Goal: Task Accomplishment & Management: Use online tool/utility

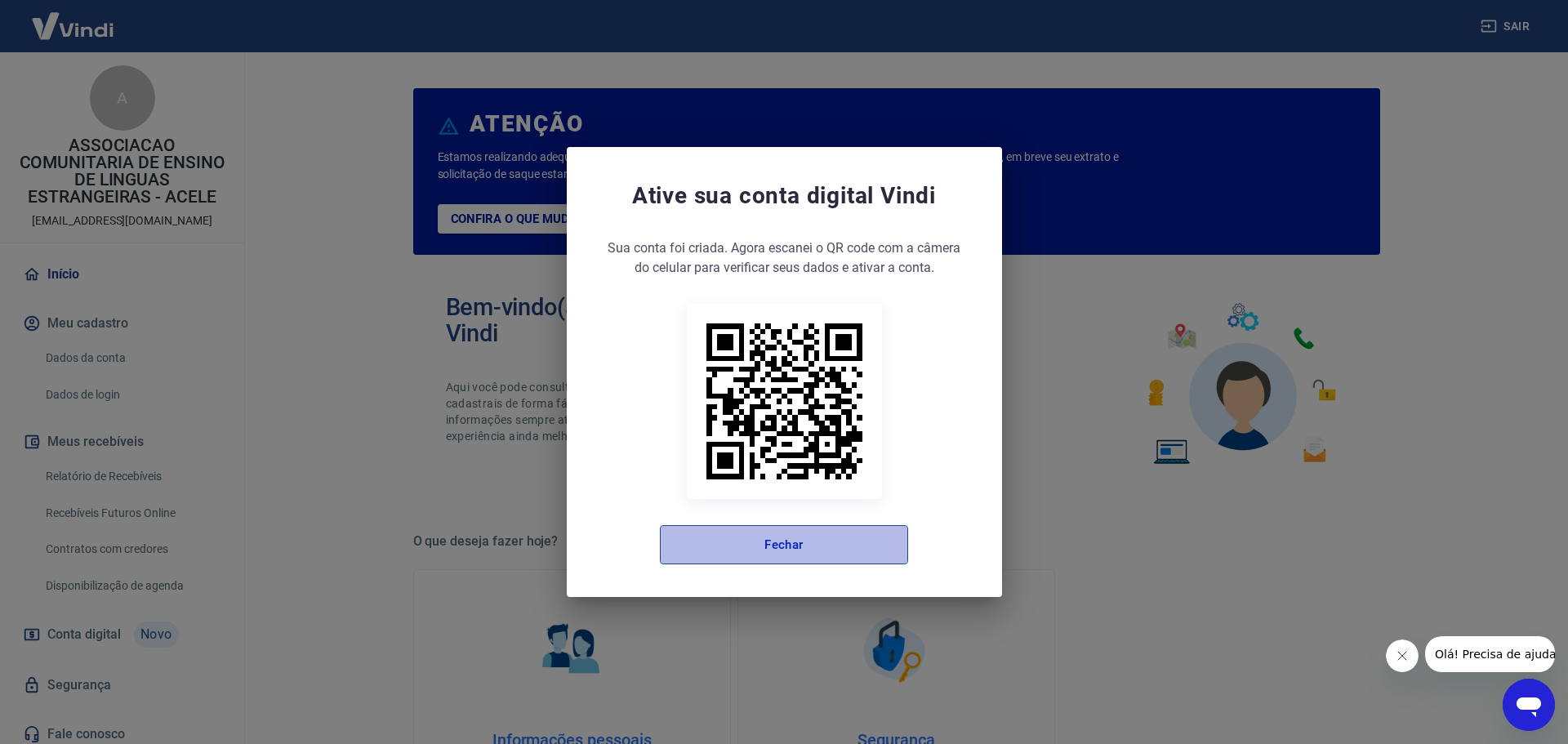
click at [761, 555] on button "Fechar" at bounding box center [784, 545] width 248 height 39
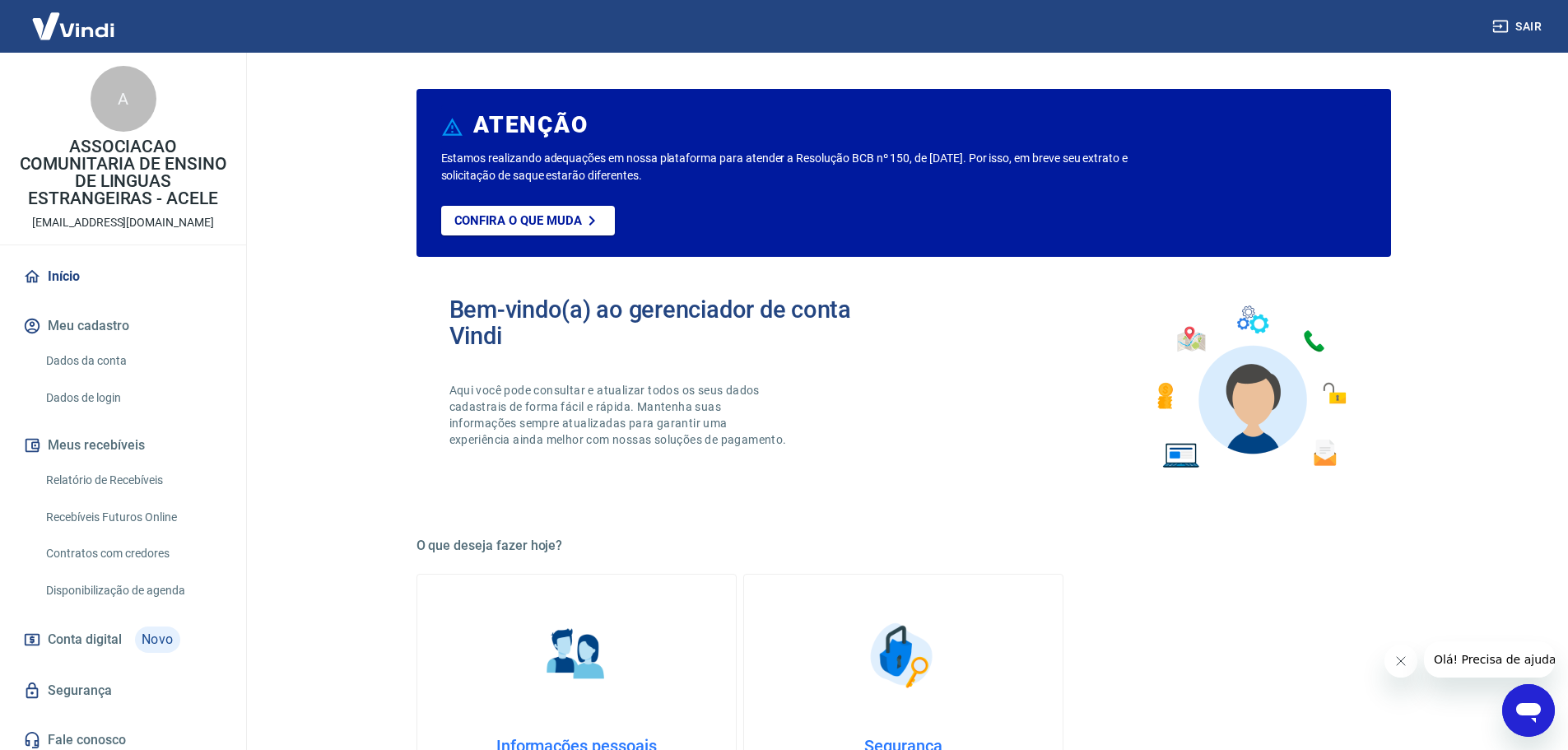
click at [144, 479] on link "Relatório de Recebíveis" at bounding box center [133, 480] width 187 height 34
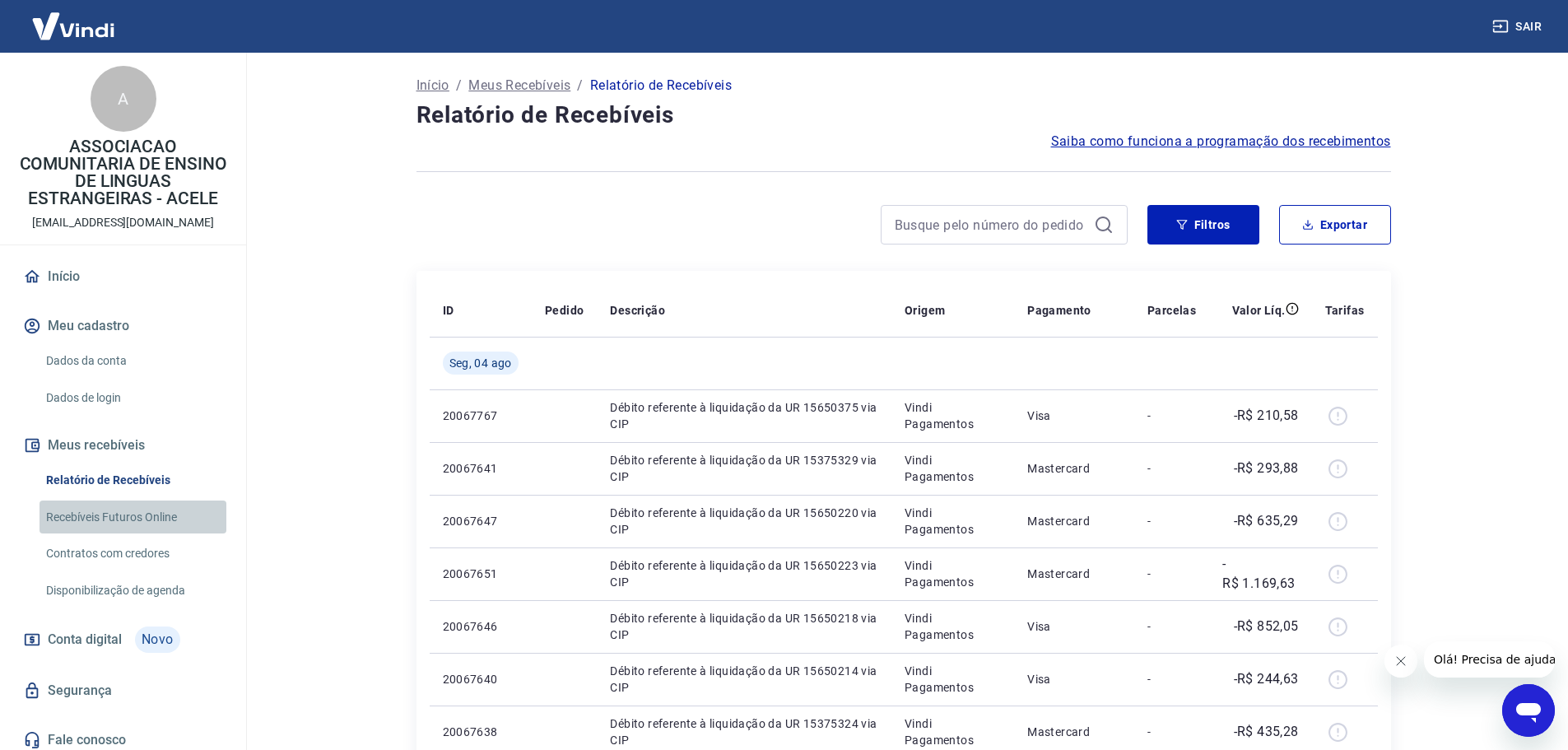
click at [165, 516] on link "Recebíveis Futuros Online" at bounding box center [133, 517] width 187 height 34
click at [161, 520] on link "Recebíveis Futuros Online" at bounding box center [133, 517] width 187 height 34
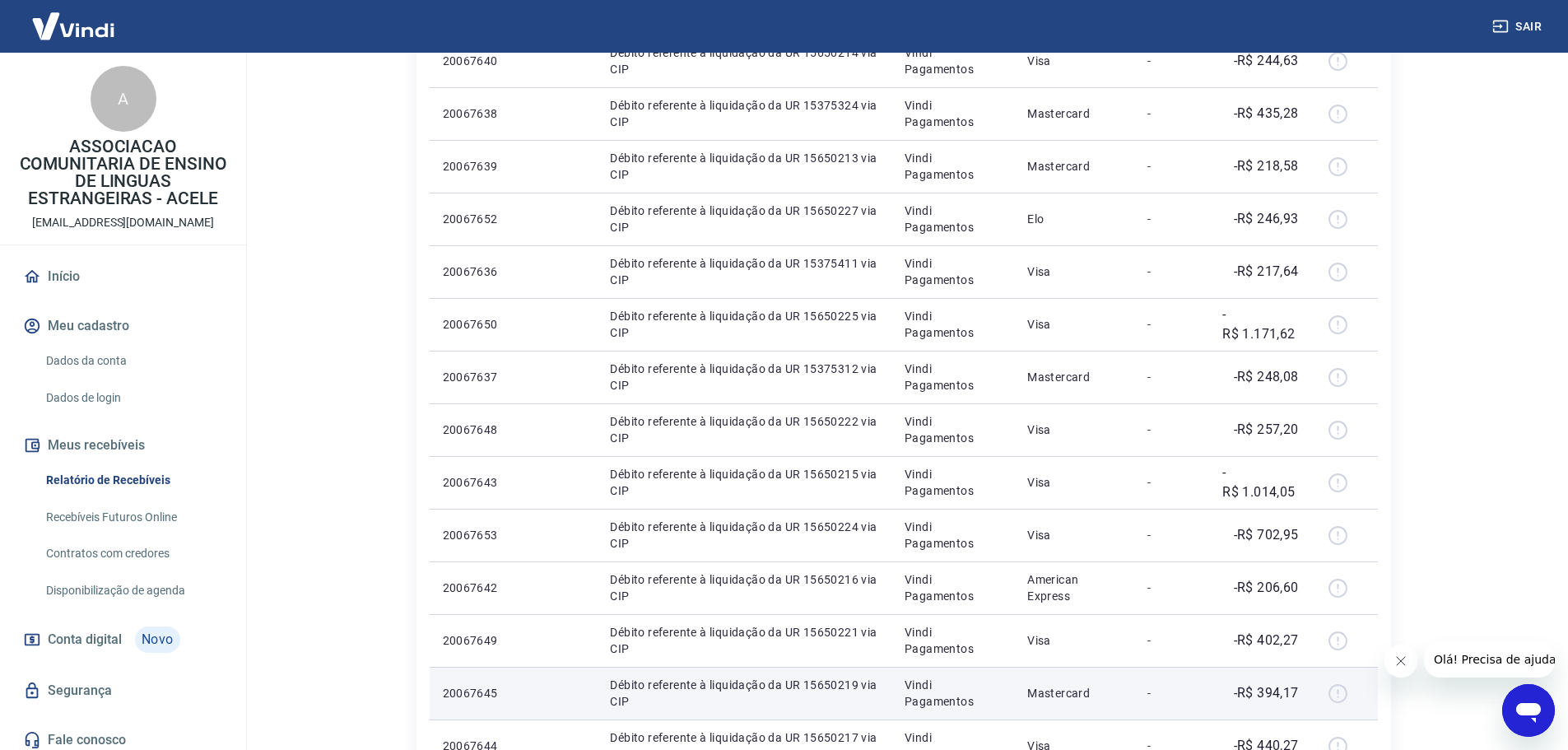
scroll to position [576, 0]
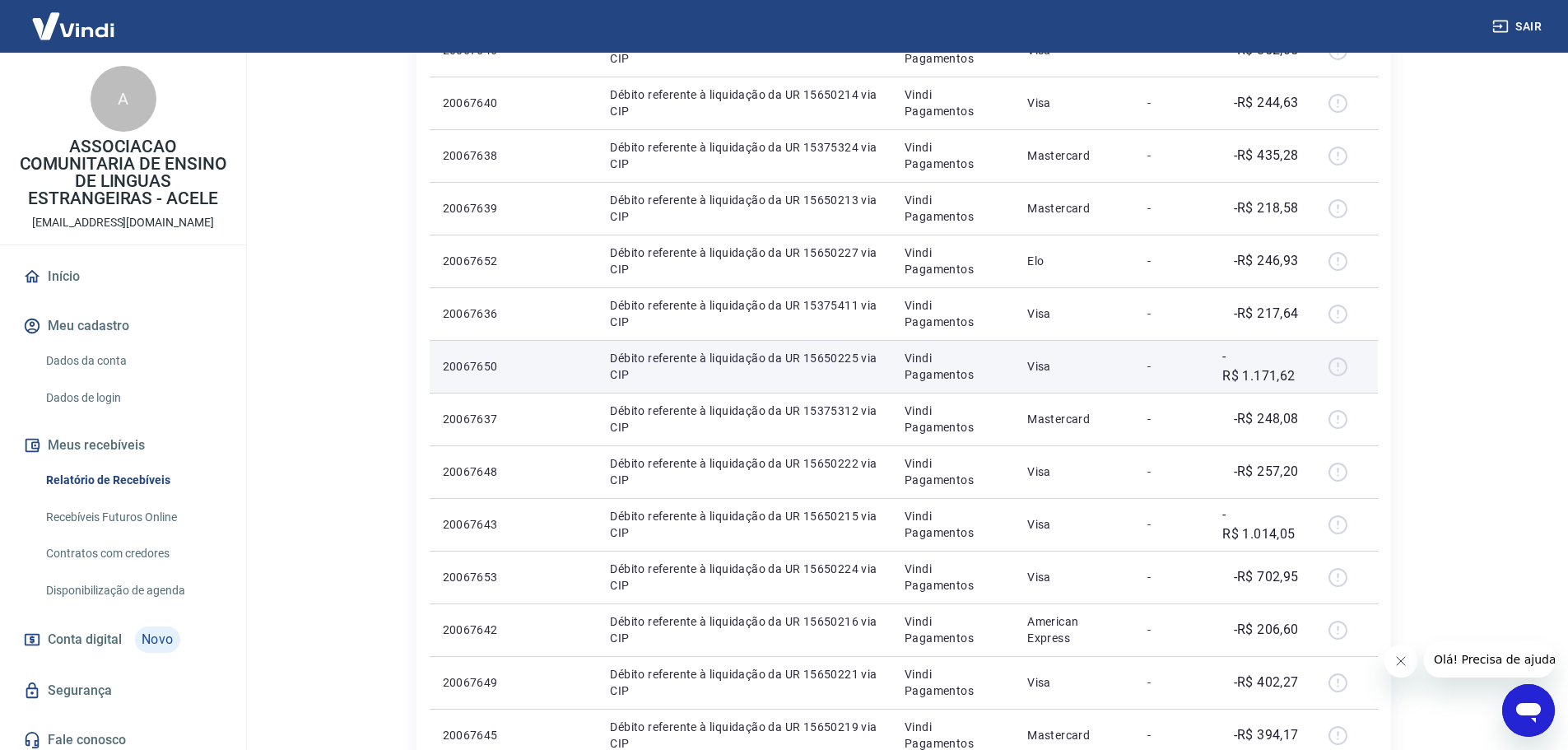
click at [1338, 365] on div at bounding box center [1345, 366] width 40 height 27
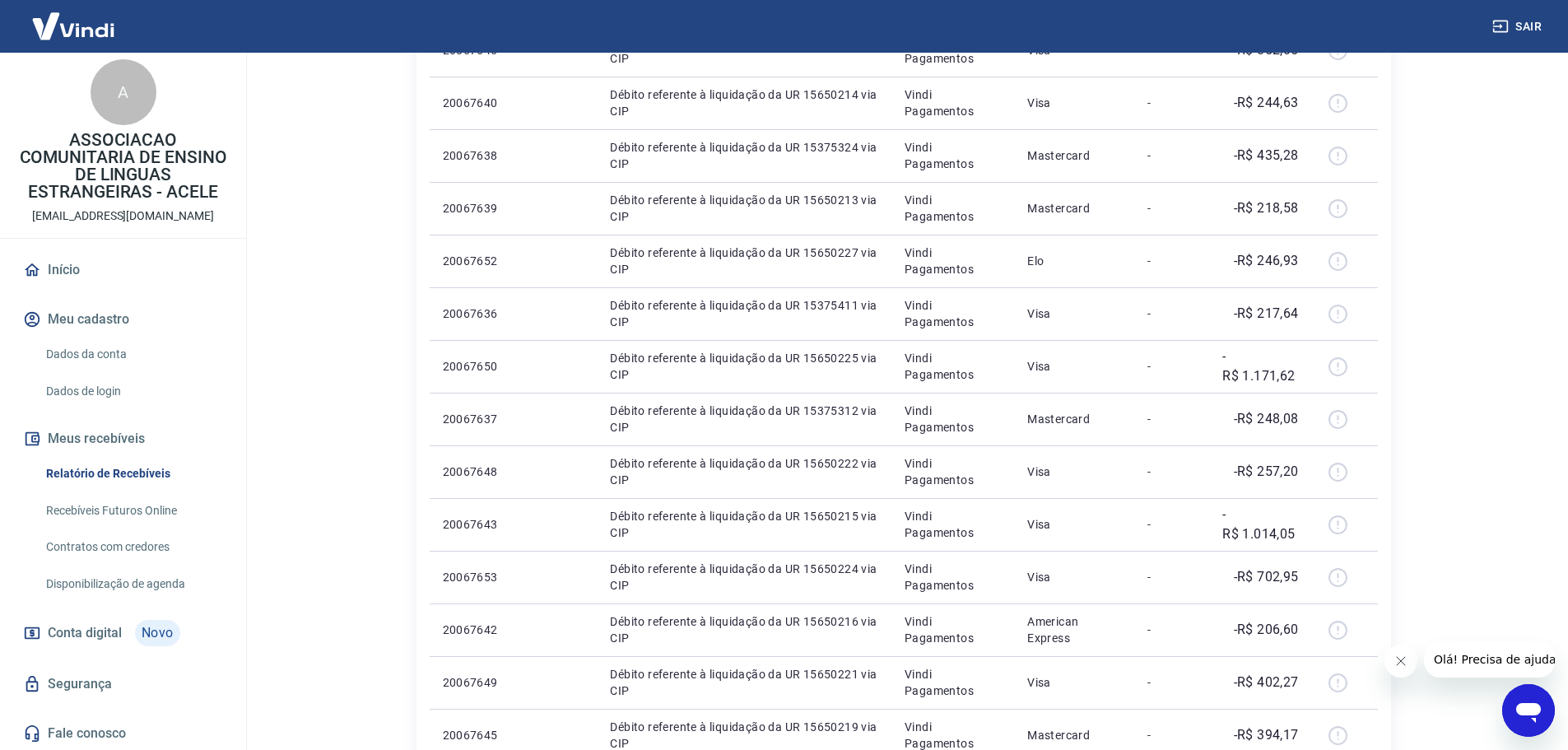
scroll to position [9, 0]
click at [1455, 661] on span "Olá! Precisa de ajuda?" at bounding box center [1498, 659] width 129 height 13
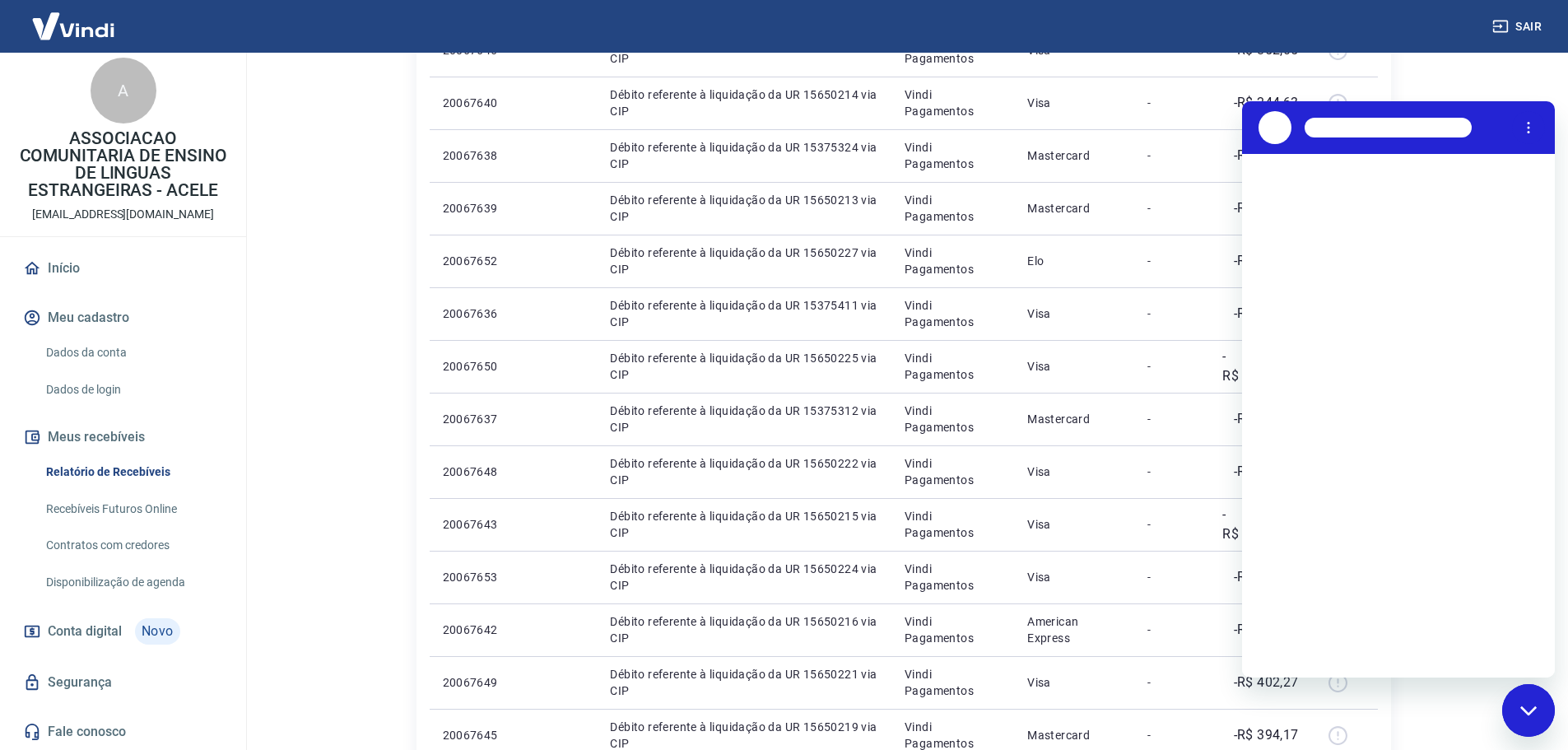
scroll to position [0, 0]
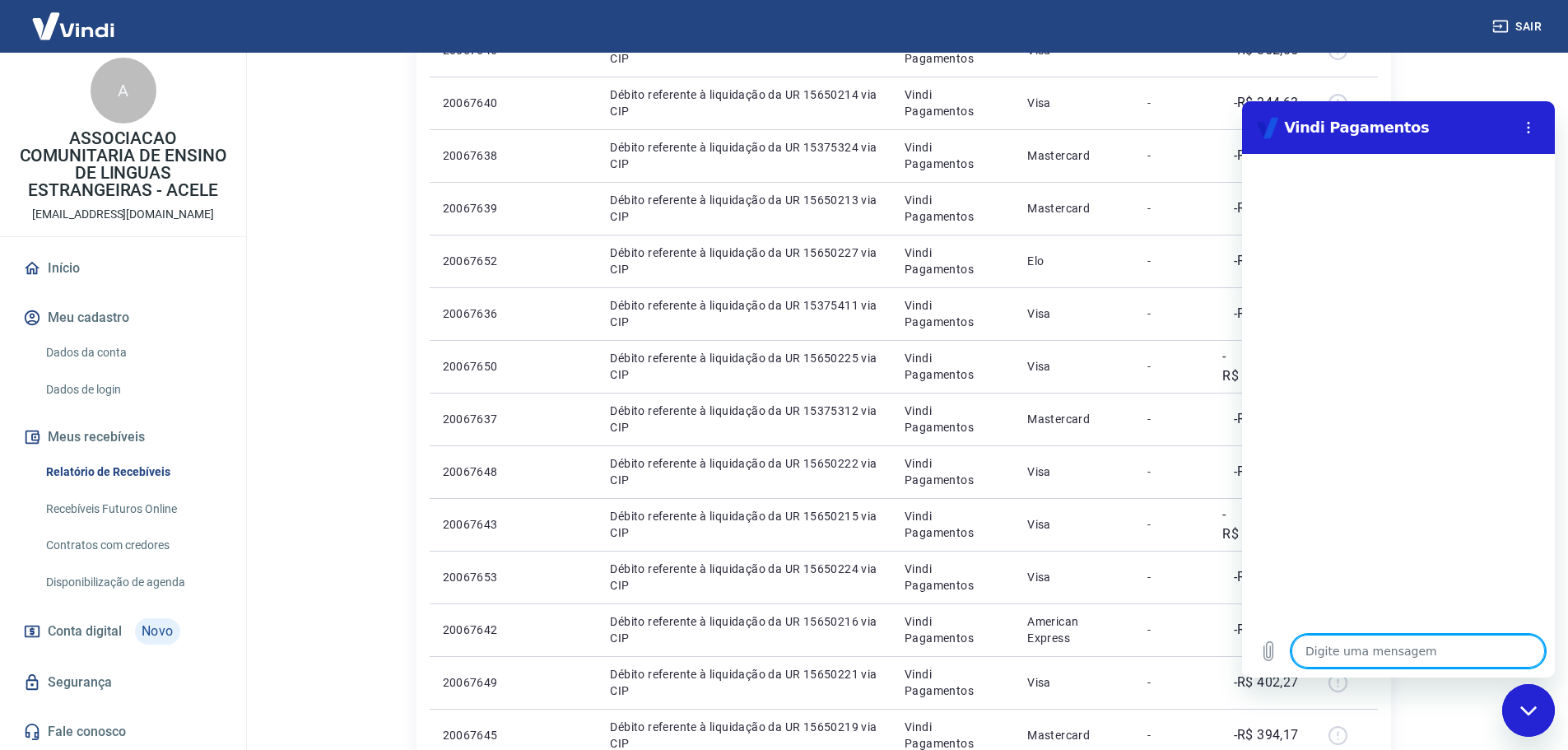
click at [1526, 710] on icon "Fechar janela de mensagens" at bounding box center [1529, 711] width 17 height 10
type textarea "x"
